Goal: Contribute content

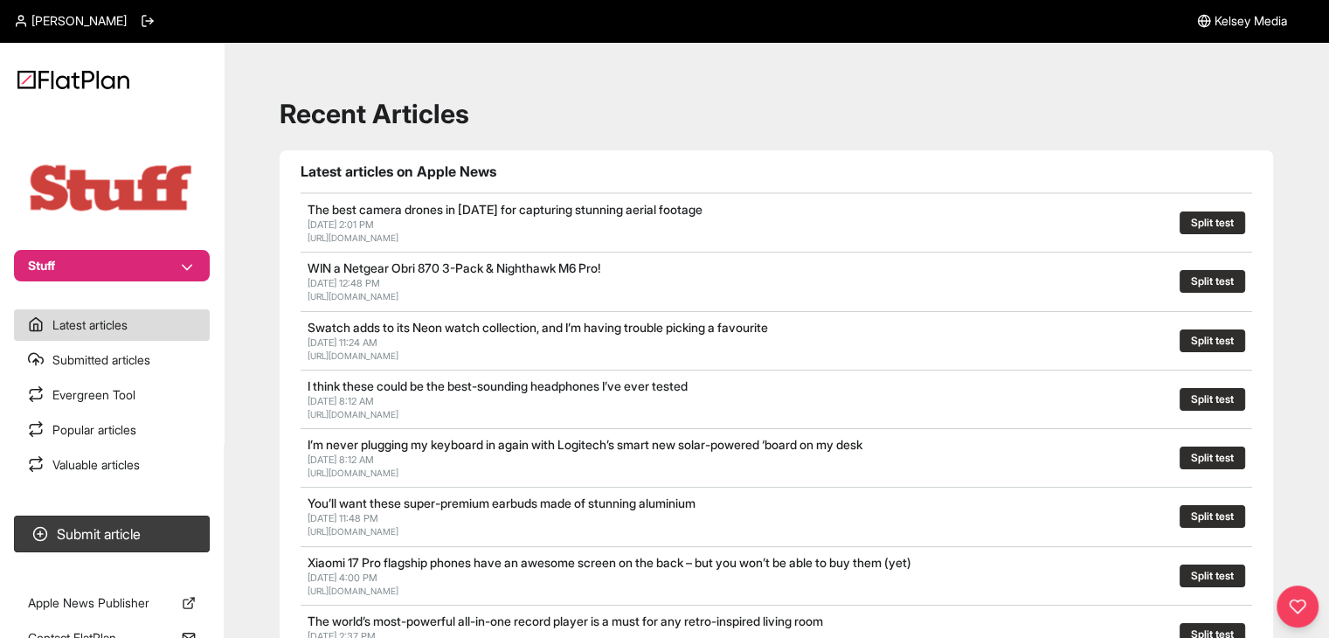
click at [148, 250] on section "Stuff" at bounding box center [112, 195] width 224 height 171
click at [173, 260] on button "Stuff" at bounding box center [112, 265] width 196 height 31
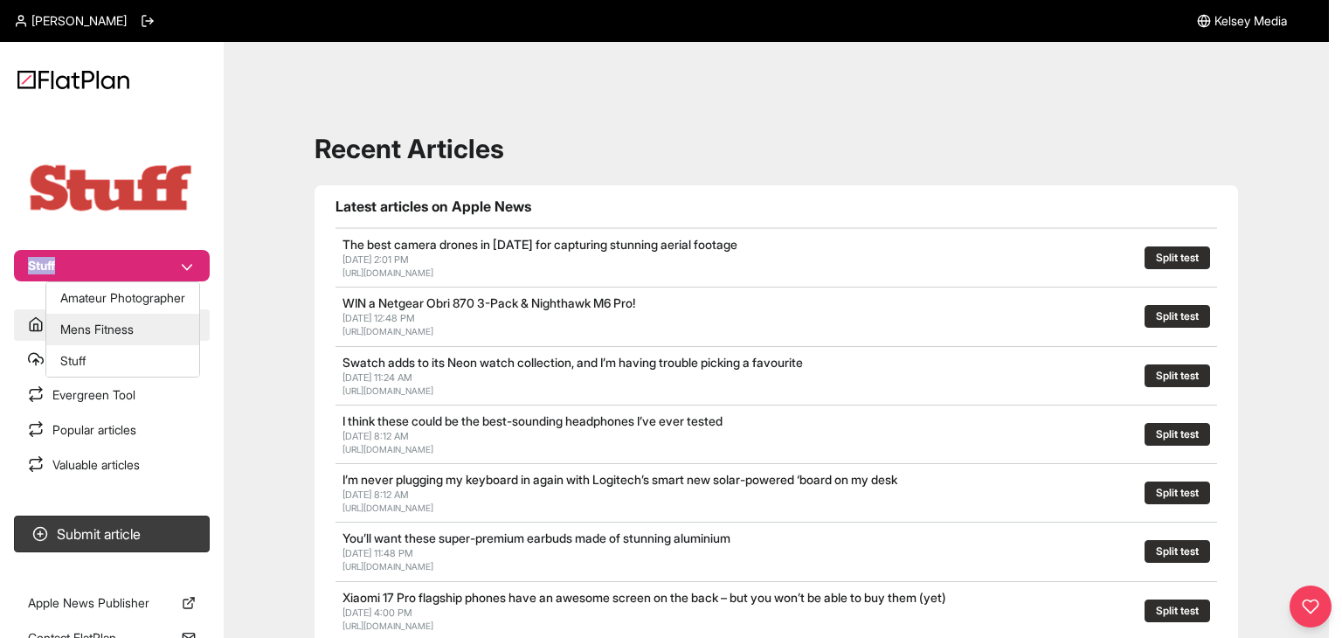
click at [164, 317] on button "Mens Fitness" at bounding box center [122, 329] width 153 height 31
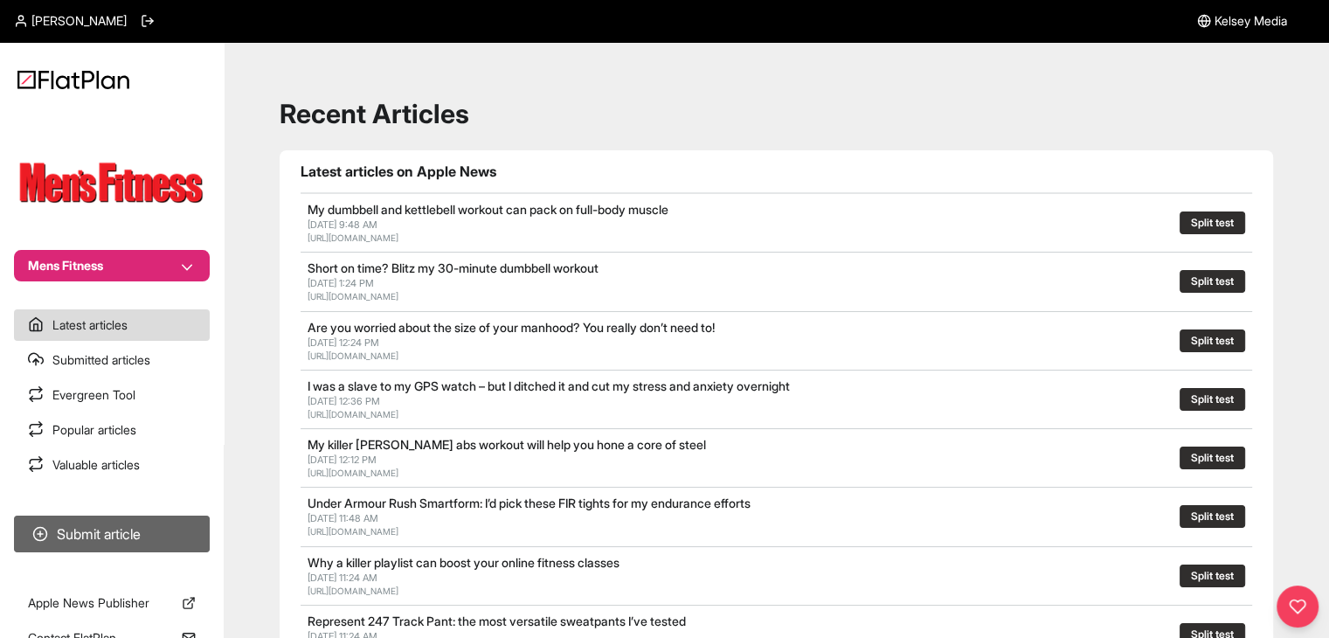
click at [147, 524] on button "Submit article" at bounding box center [112, 534] width 196 height 37
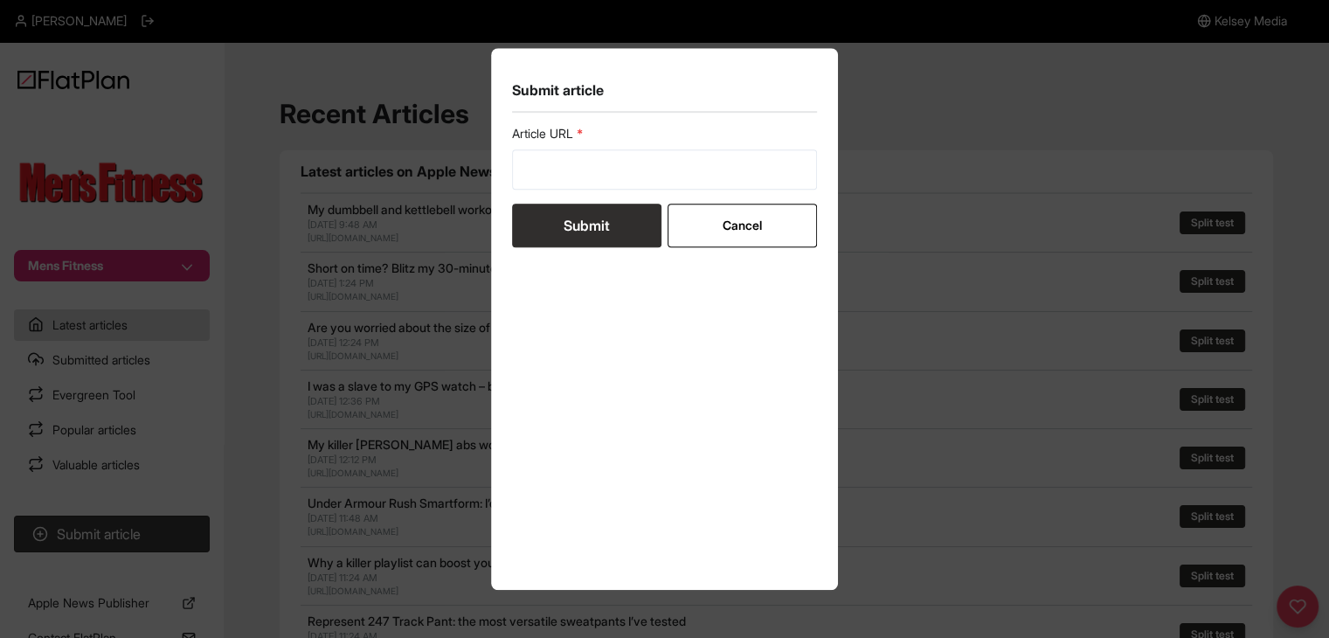
click at [545, 125] on label "Article URL" at bounding box center [665, 133] width 306 height 17
click at [551, 156] on input "url" at bounding box center [665, 169] width 306 height 40
paste input "[URL][DOMAIN_NAME]"
type input "[URL][DOMAIN_NAME]"
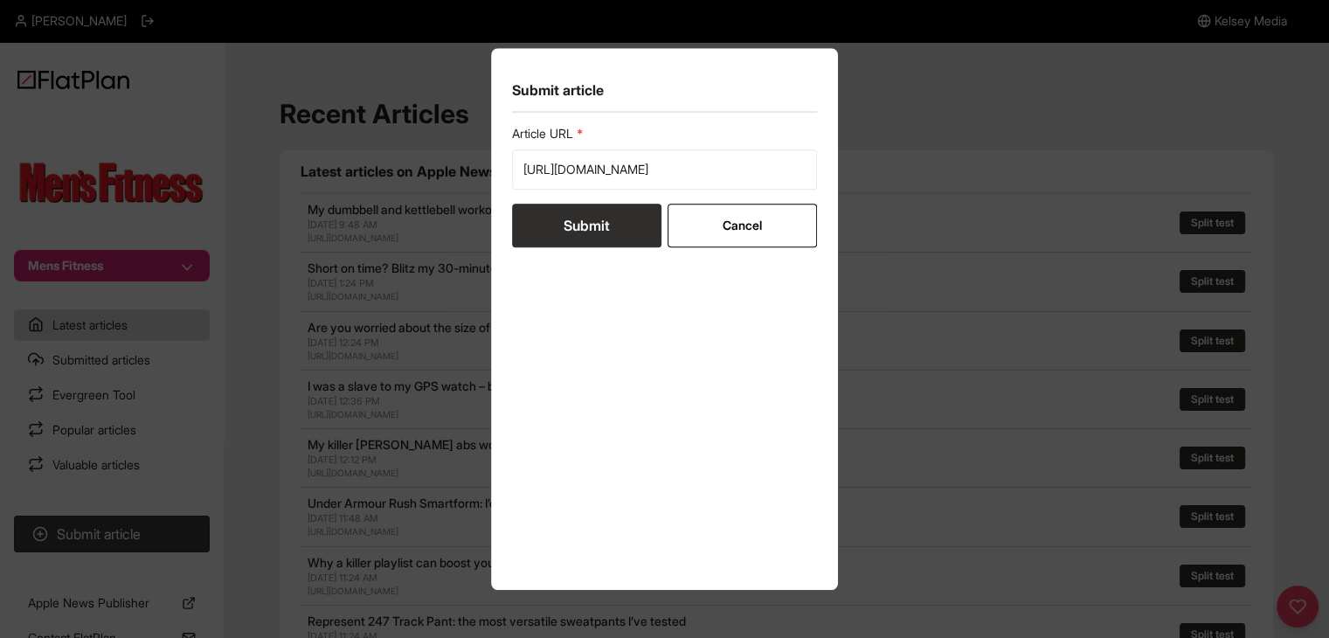
click at [559, 212] on button "Submit" at bounding box center [586, 226] width 149 height 44
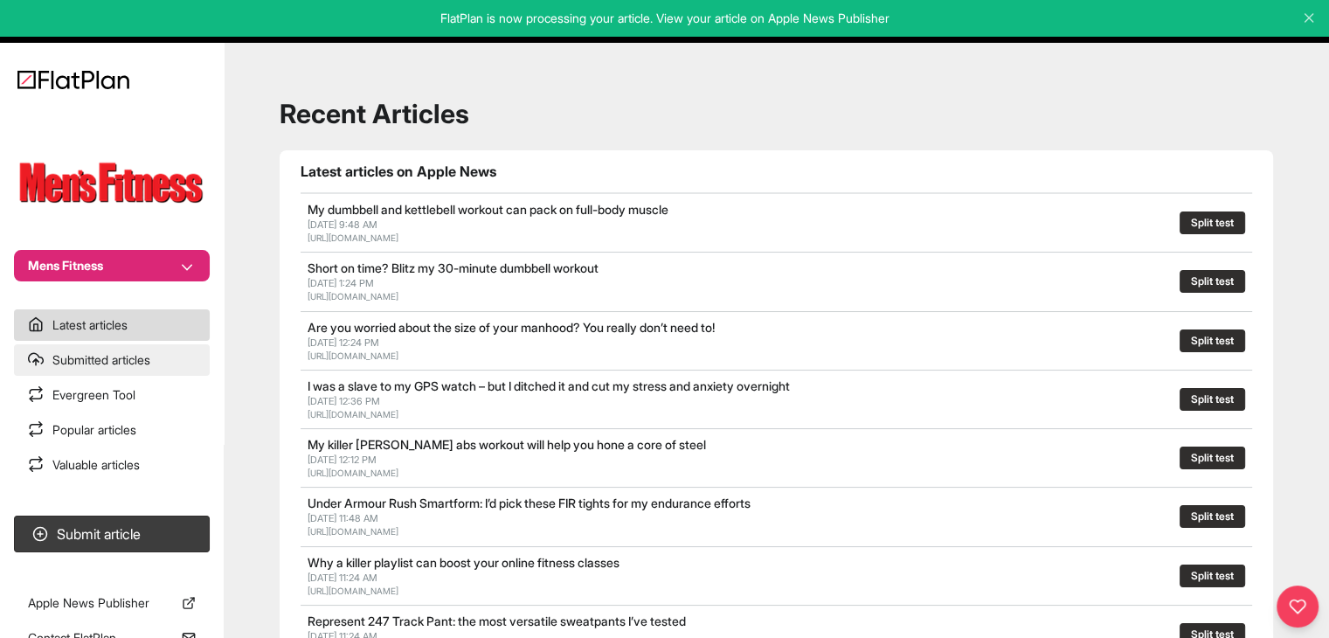
click at [173, 368] on link "Submitted articles" at bounding box center [112, 359] width 196 height 31
